Goal: Communication & Community: Participate in discussion

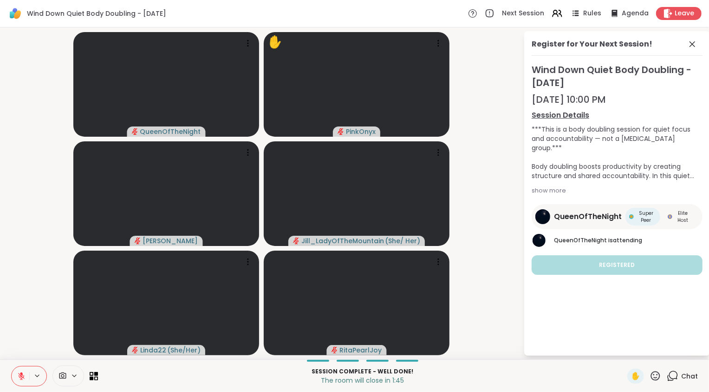
click at [686, 179] on div "***This is a body doubling session for quiet focus and accountability — not a […" at bounding box center [617, 152] width 171 height 56
click at [687, 176] on div "***This is a body doubling session for quiet focus and accountability — not a […" at bounding box center [617, 152] width 171 height 56
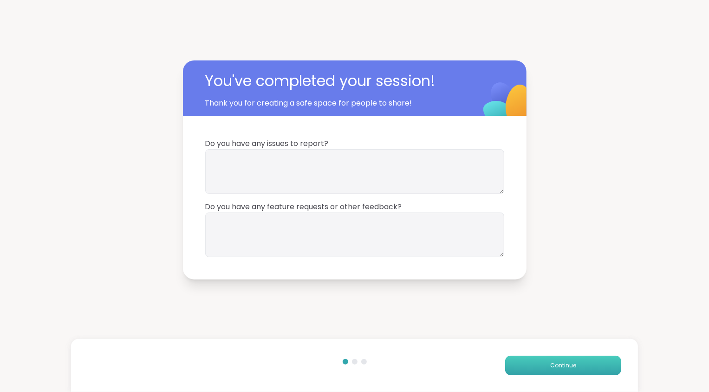
click at [556, 360] on button "Continue" at bounding box center [563, 365] width 116 height 20
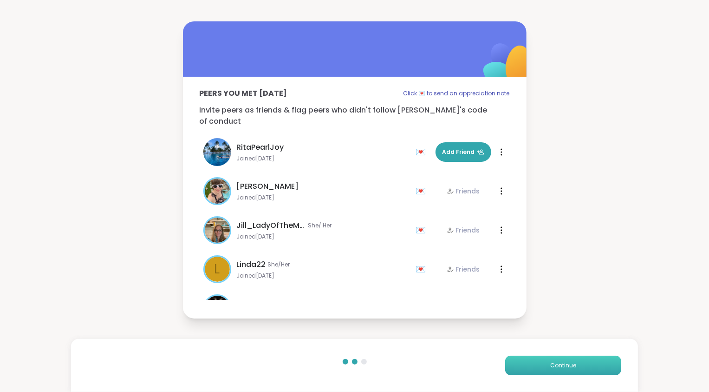
click at [556, 360] on button "Continue" at bounding box center [563, 365] width 116 height 20
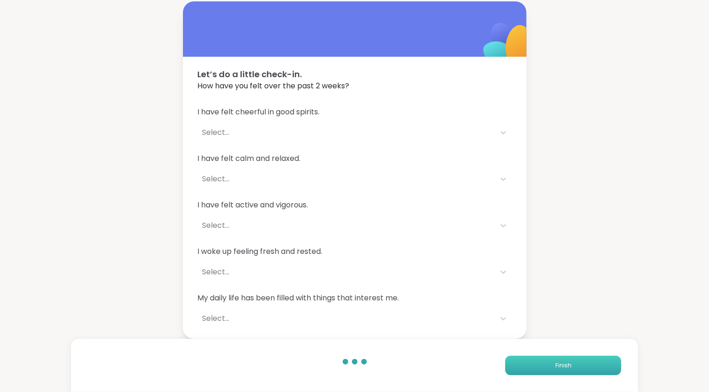
click at [556, 360] on button "Finish" at bounding box center [563, 365] width 116 height 20
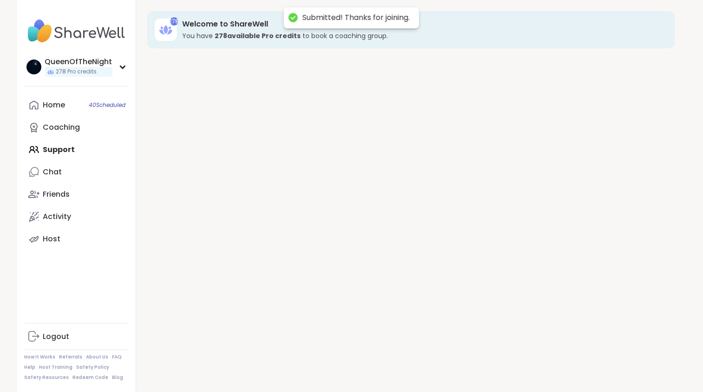
click at [556, 360] on div "278 Welcome to ShareWell You have 278 available Pro credit s to book a coaching…" at bounding box center [411, 196] width 550 height 392
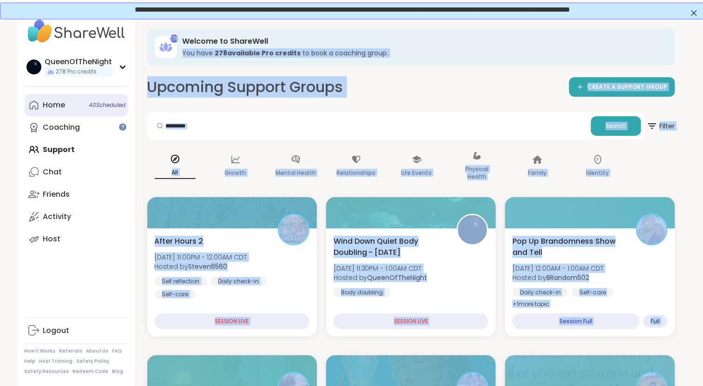
click at [73, 110] on link "Home 40 Scheduled" at bounding box center [77, 105] width 104 height 22
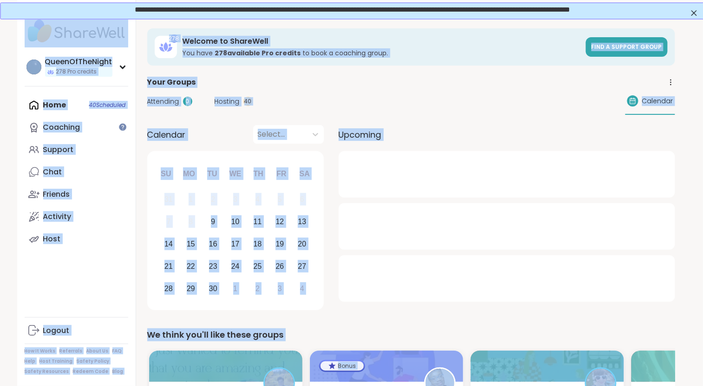
click at [227, 99] on span "Hosting" at bounding box center [227, 102] width 25 height 10
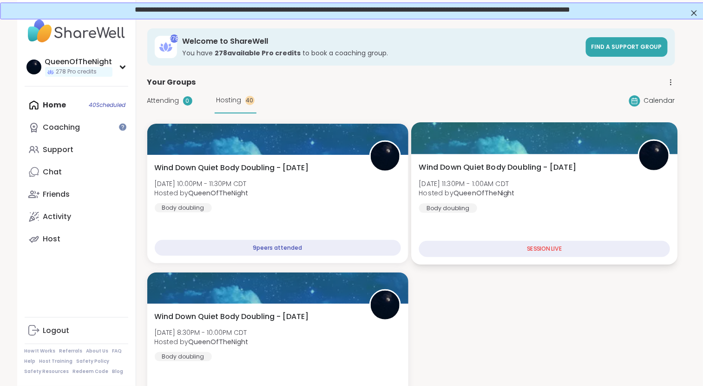
click at [532, 152] on div at bounding box center [544, 138] width 266 height 32
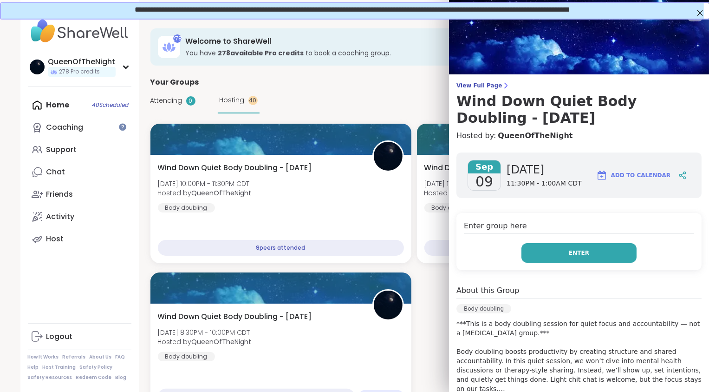
click at [542, 250] on button "Enter" at bounding box center [579, 253] width 115 height 20
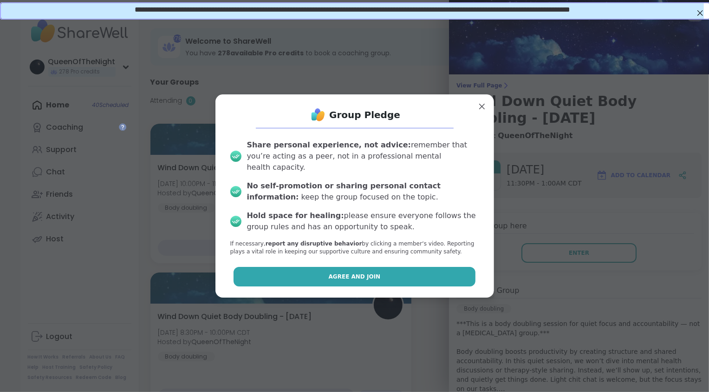
click at [422, 268] on button "Agree and Join" at bounding box center [355, 277] width 242 height 20
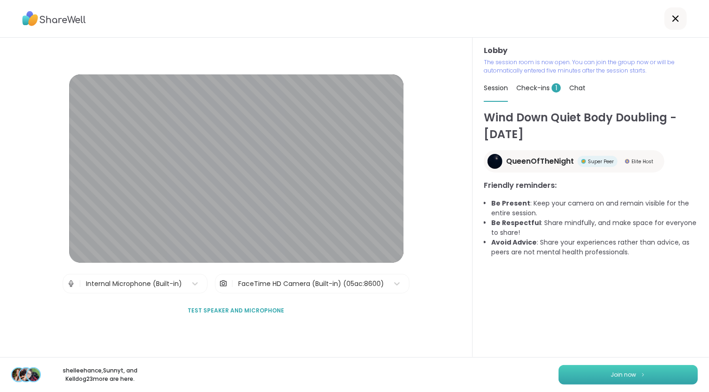
click at [575, 371] on button "Join now" at bounding box center [628, 375] width 139 height 20
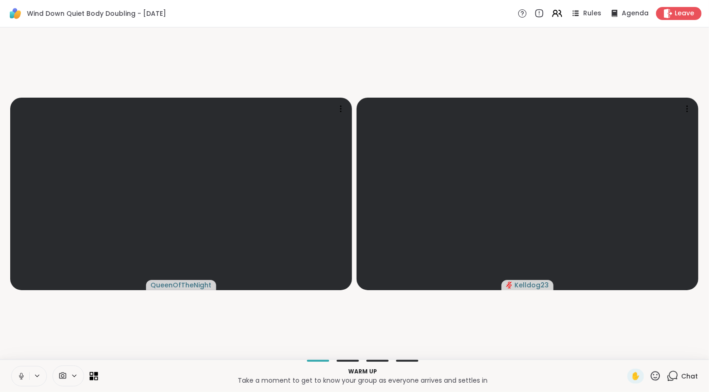
click at [20, 379] on icon at bounding box center [21, 376] width 8 height 8
click at [37, 330] on video-player-container "QueenOfTheNight Kelldog23" at bounding box center [355, 193] width 698 height 324
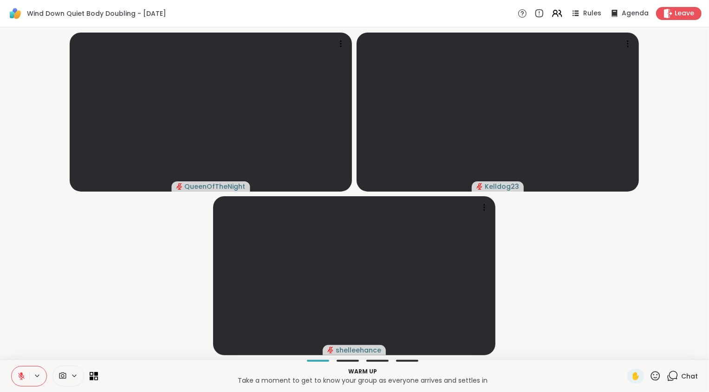
click at [667, 374] on icon at bounding box center [673, 376] width 12 height 12
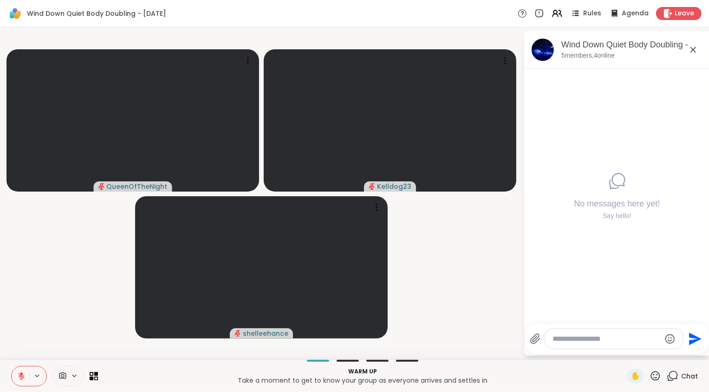
click at [586, 333] on div at bounding box center [614, 338] width 138 height 20
click at [577, 340] on textarea "Type your message" at bounding box center [607, 338] width 108 height 9
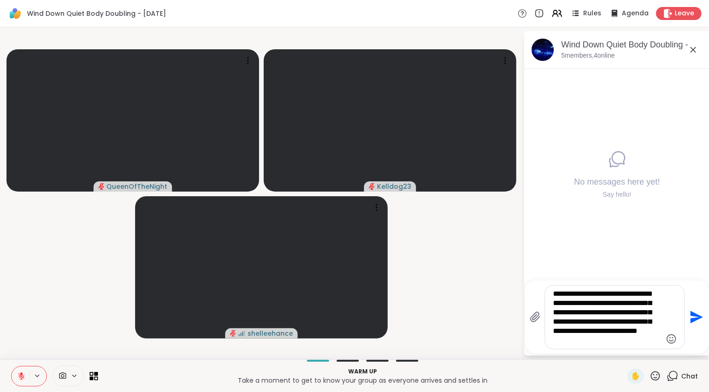
type textarea "**********"
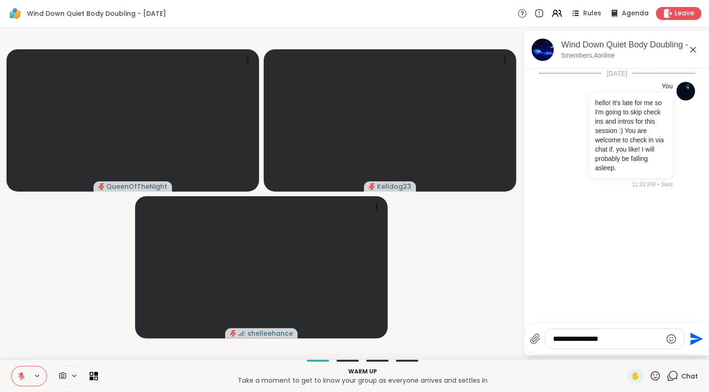
type textarea "**********"
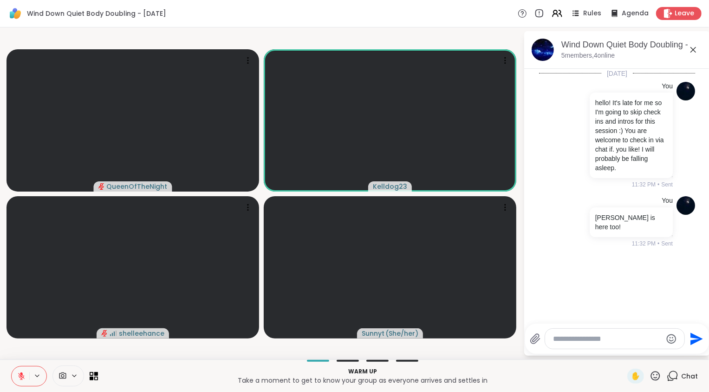
click at [22, 372] on icon at bounding box center [21, 376] width 8 height 8
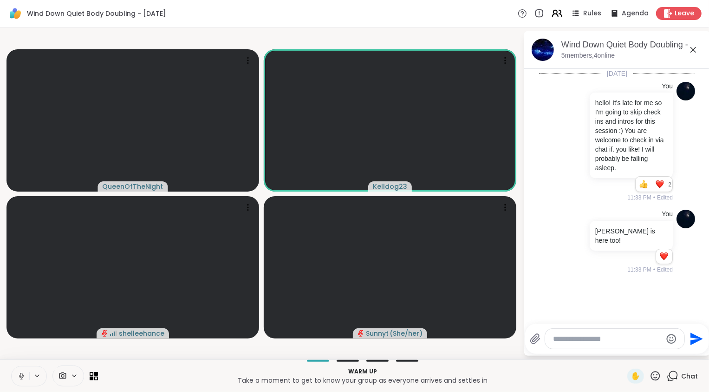
click at [555, 11] on icon at bounding box center [557, 13] width 12 height 12
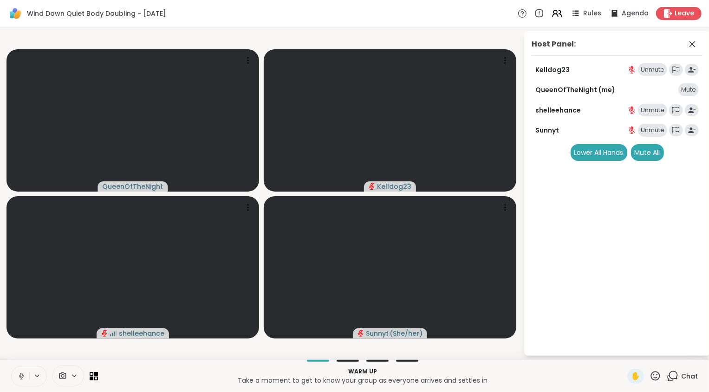
click at [23, 375] on icon at bounding box center [21, 376] width 8 height 8
